Goal: Task Accomplishment & Management: Manage account settings

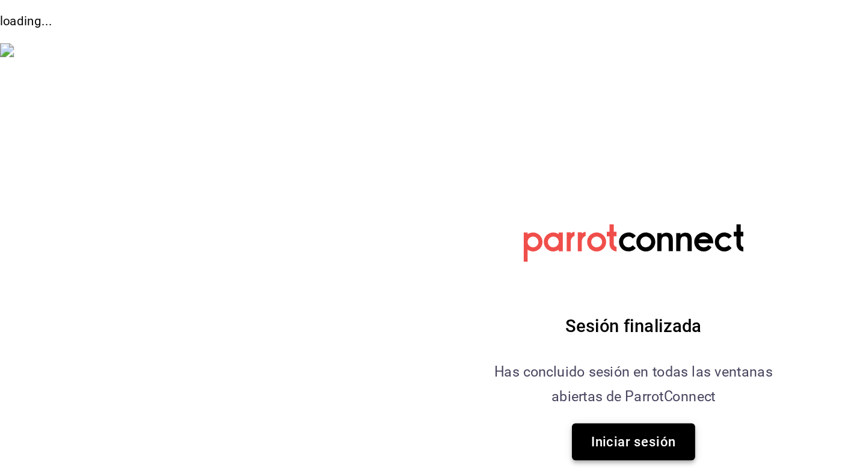
click at [414, 294] on button "Iniciar sesión" at bounding box center [433, 301] width 84 height 25
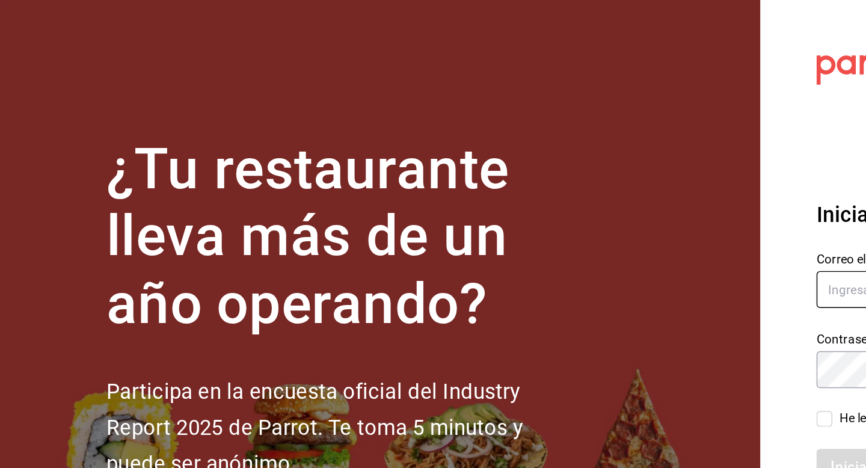
type input "soflopezrosales@gmail.com"
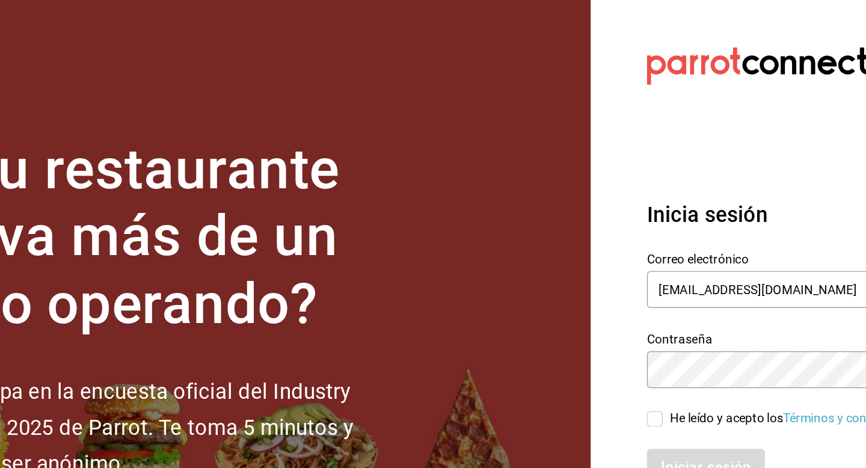
click at [476, 286] on input "He leído y acepto los Términos y condiciones." at bounding box center [563, 286] width 11 height 11
checkbox input "true"
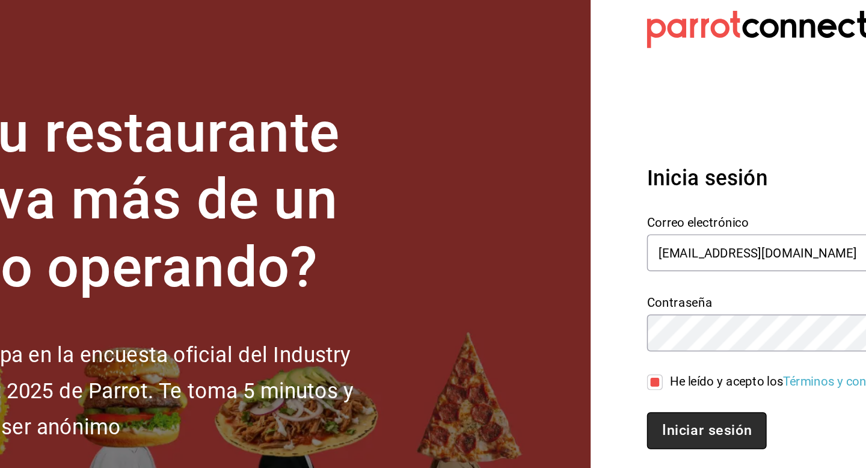
click at [476, 326] on button "Iniciar sesión" at bounding box center [599, 319] width 82 height 25
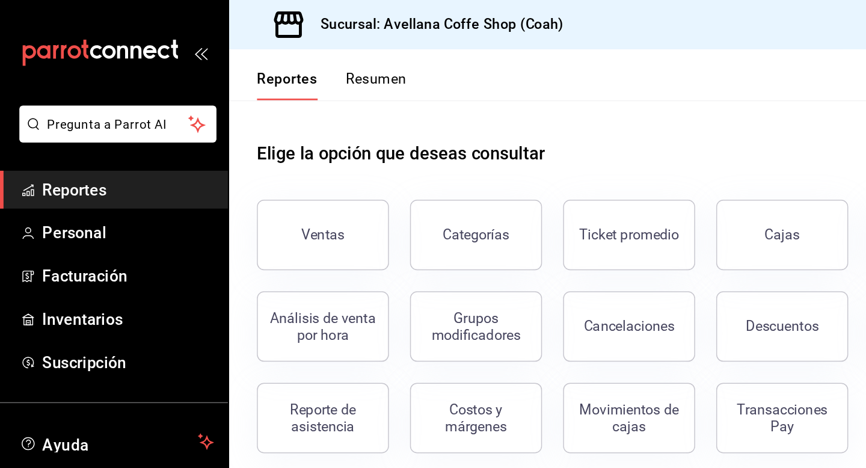
click at [256, 57] on button "Resumen" at bounding box center [256, 58] width 41 height 20
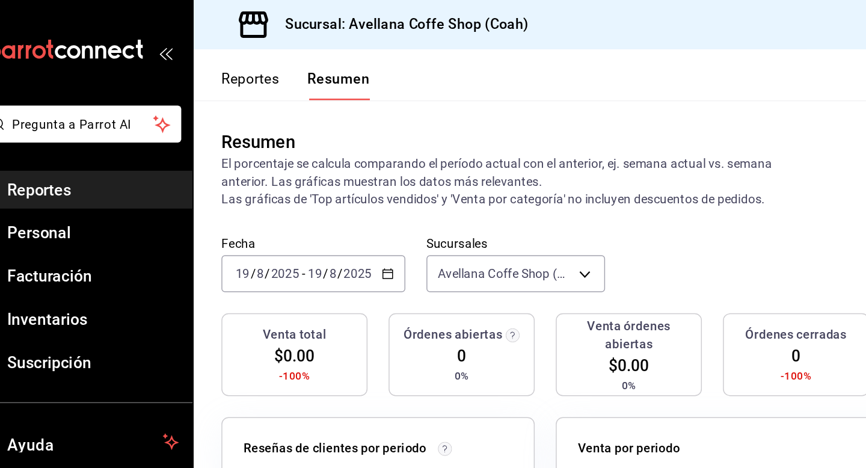
click at [287, 189] on icon "button" at bounding box center [289, 187] width 8 height 8
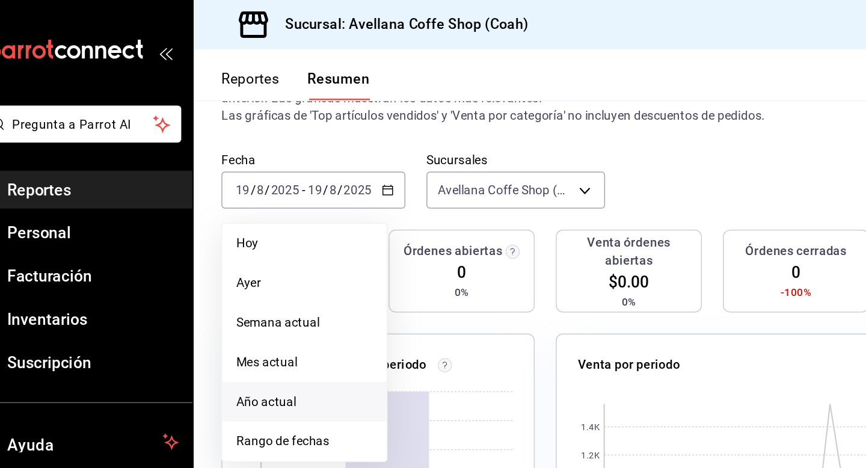
scroll to position [64, 0]
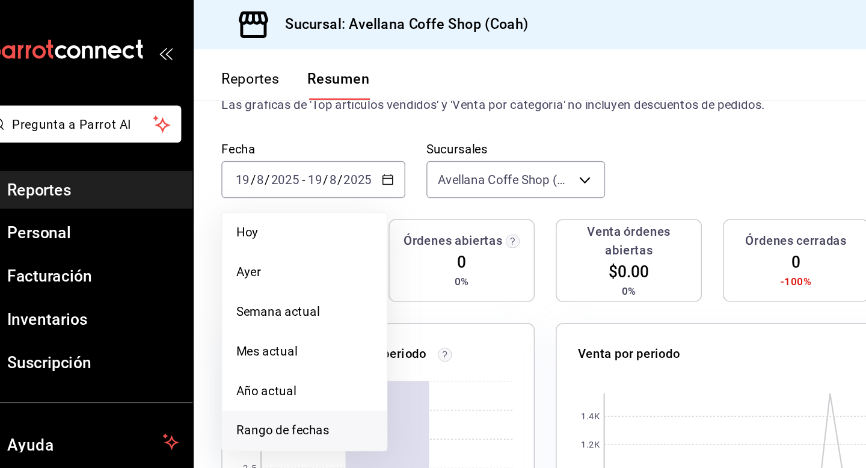
click at [216, 290] on span "Rango de fechas" at bounding box center [232, 294] width 93 height 13
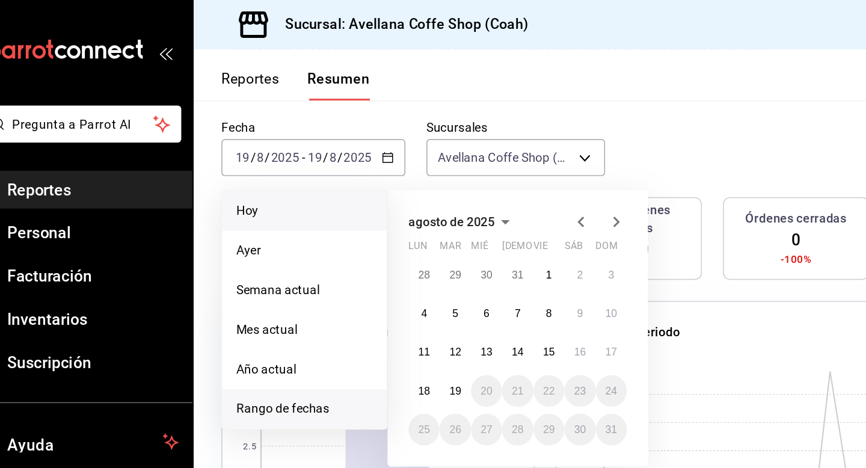
scroll to position [81, 0]
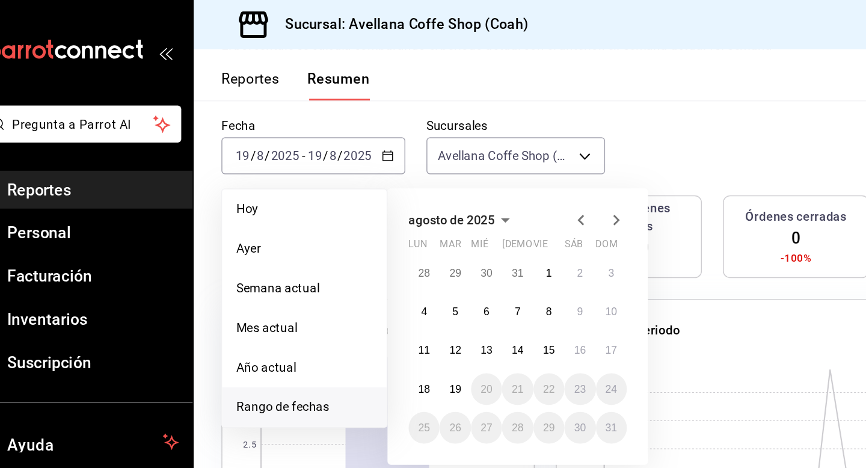
click at [241, 270] on li "Rango de fechas" at bounding box center [232, 278] width 112 height 27
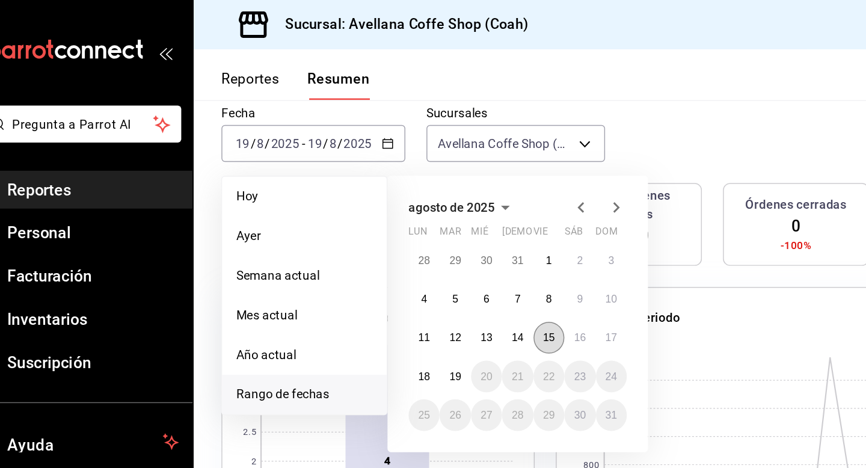
click at [398, 231] on abbr "15" at bounding box center [400, 231] width 8 height 8
click at [341, 258] on button "19" at bounding box center [335, 258] width 21 height 22
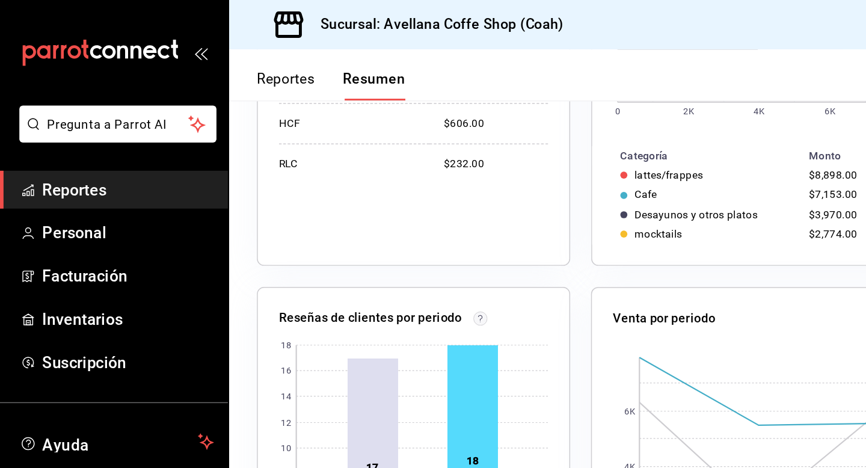
scroll to position [356, 0]
